Goal: Task Accomplishment & Management: Manage account settings

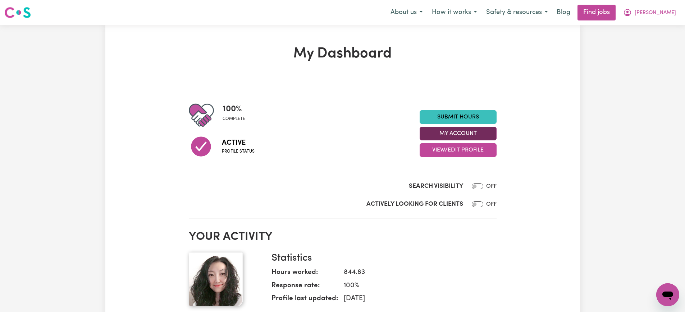
click at [450, 133] on button "My Account" at bounding box center [457, 134] width 77 height 14
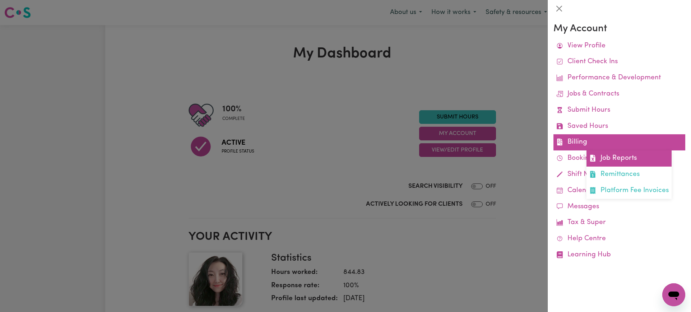
click at [598, 155] on link "Job Reports" at bounding box center [629, 159] width 85 height 16
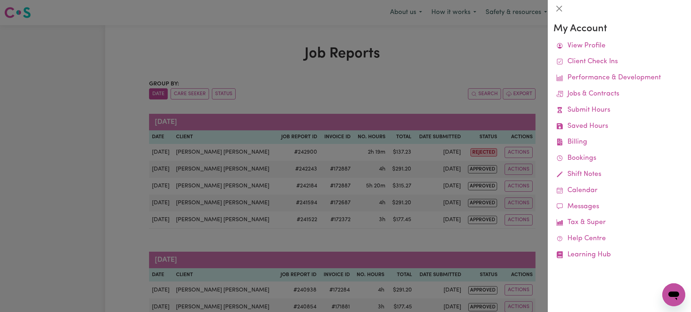
click at [441, 83] on div at bounding box center [345, 156] width 691 height 312
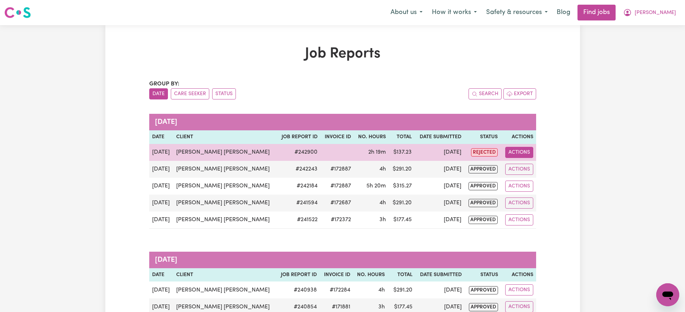
click at [524, 148] on button "Actions" at bounding box center [519, 152] width 28 height 11
click at [527, 166] on link "View Job Report" at bounding box center [542, 169] width 61 height 14
select select "pm"
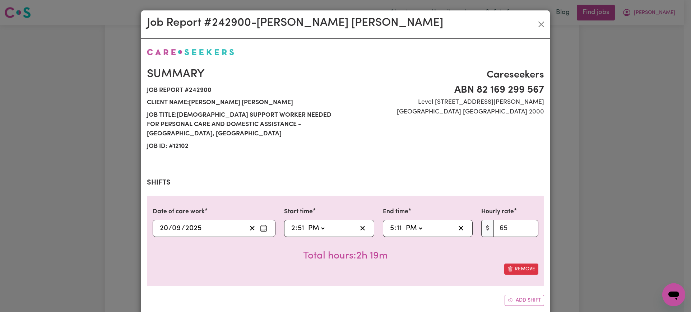
select select "65-[DATE]"
click at [291, 223] on input "2" at bounding box center [293, 228] width 5 height 11
type input "15:51"
type input "3"
type input "15:00"
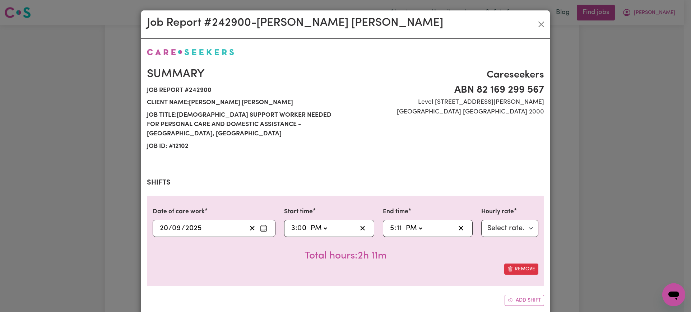
type input "0"
click at [397, 223] on input "11" at bounding box center [400, 228] width 6 height 11
type input "17:00"
type input "0"
click at [418, 264] on div "Remove" at bounding box center [346, 269] width 386 height 11
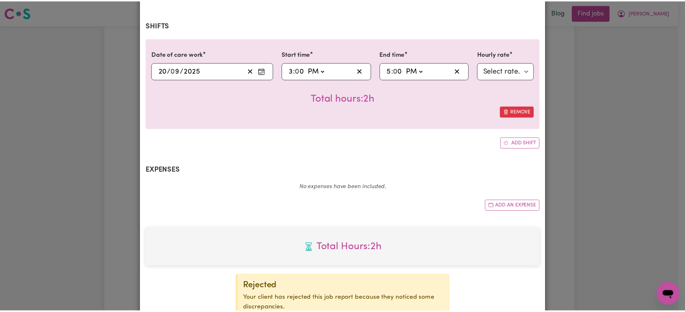
scroll to position [220, 0]
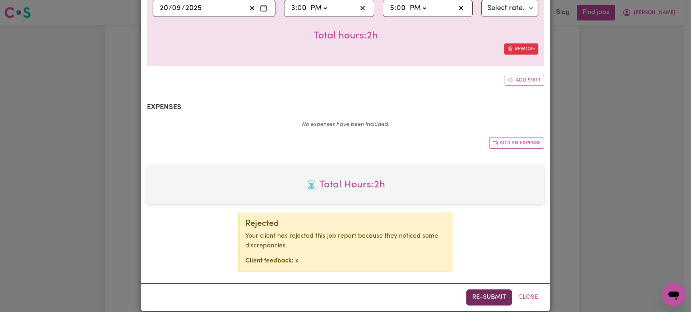
click at [486, 290] on button "Re-submit" at bounding box center [489, 298] width 46 height 16
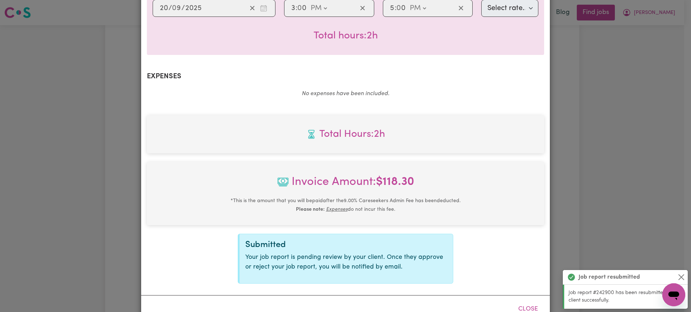
drag, startPoint x: 616, startPoint y: 109, endPoint x: 636, endPoint y: 52, distance: 60.8
click at [616, 109] on div "Job Report # 242900 - [PERSON_NAME] [PERSON_NAME] Summary Job report # 242900 C…" at bounding box center [345, 156] width 691 height 312
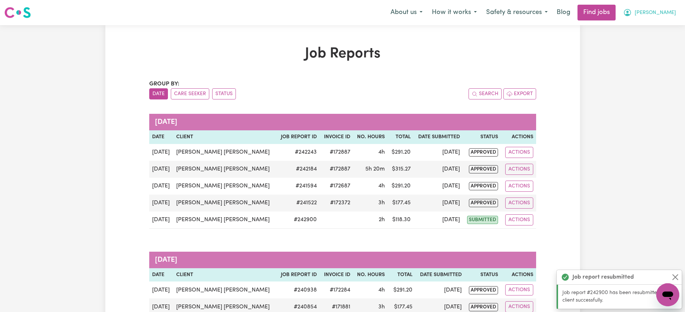
click at [631, 11] on icon "My Account" at bounding box center [627, 12] width 9 height 9
click at [637, 55] on link "Logout" at bounding box center [651, 55] width 57 height 14
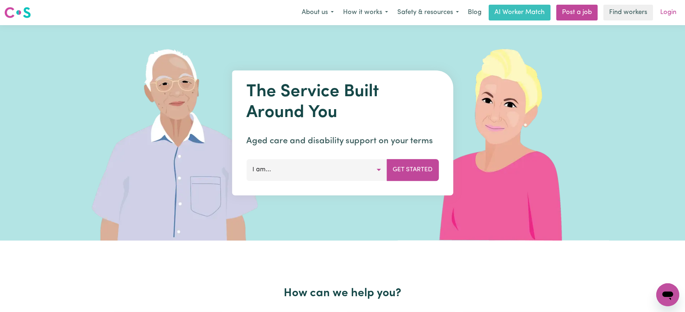
click at [670, 16] on link "Login" at bounding box center [668, 13] width 25 height 16
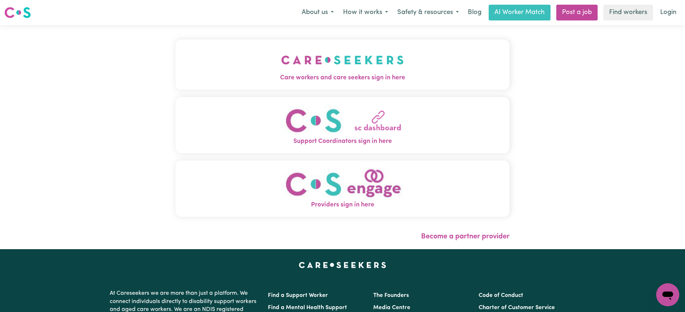
click at [393, 66] on button "Care workers and care seekers sign in here" at bounding box center [342, 65] width 334 height 50
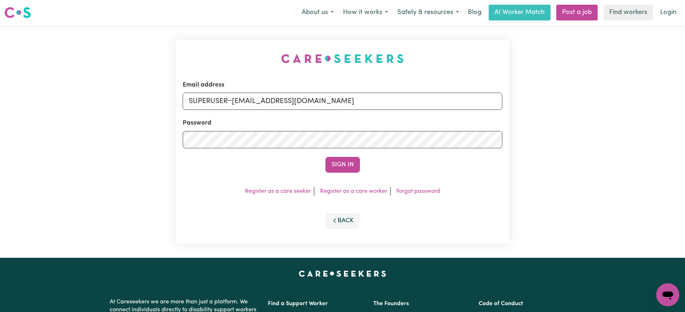
click at [216, 57] on div "Email address SUPERUSER~[EMAIL_ADDRESS][DOMAIN_NAME] Password Sign In Register …" at bounding box center [342, 141] width 342 height 233
drag, startPoint x: 234, startPoint y: 102, endPoint x: 601, endPoint y: 106, distance: 367.3
click at [601, 106] on div "Email address SUPERUSER~[EMAIL_ADDRESS][DOMAIN_NAME] Password Sign In Register …" at bounding box center [342, 141] width 685 height 233
type input "[EMAIL_ADDRESS][DOMAIN_NAME]"
click at [325, 157] on button "Sign In" at bounding box center [342, 165] width 35 height 16
